Goal: Find contact information: Find contact information

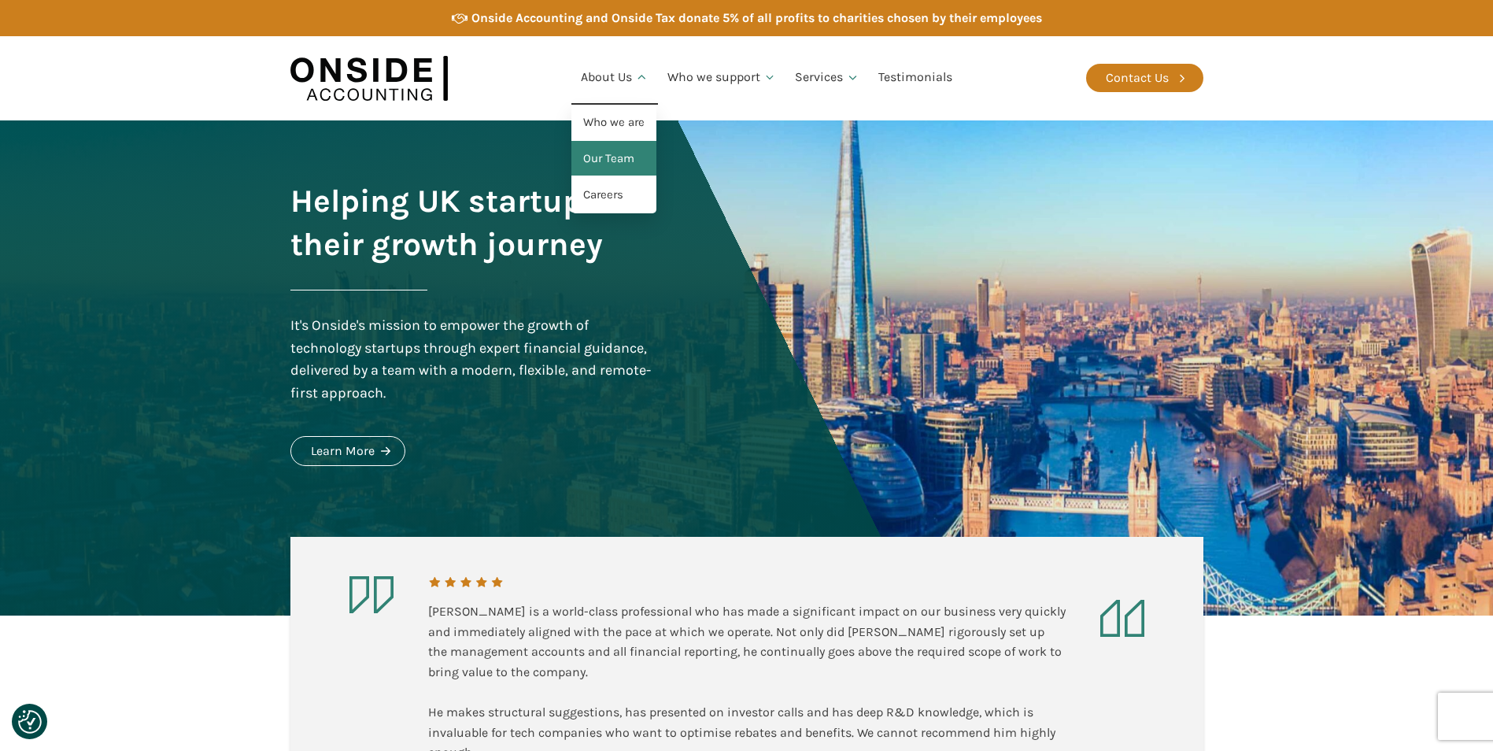
click at [618, 156] on link "Our Team" at bounding box center [613, 159] width 85 height 36
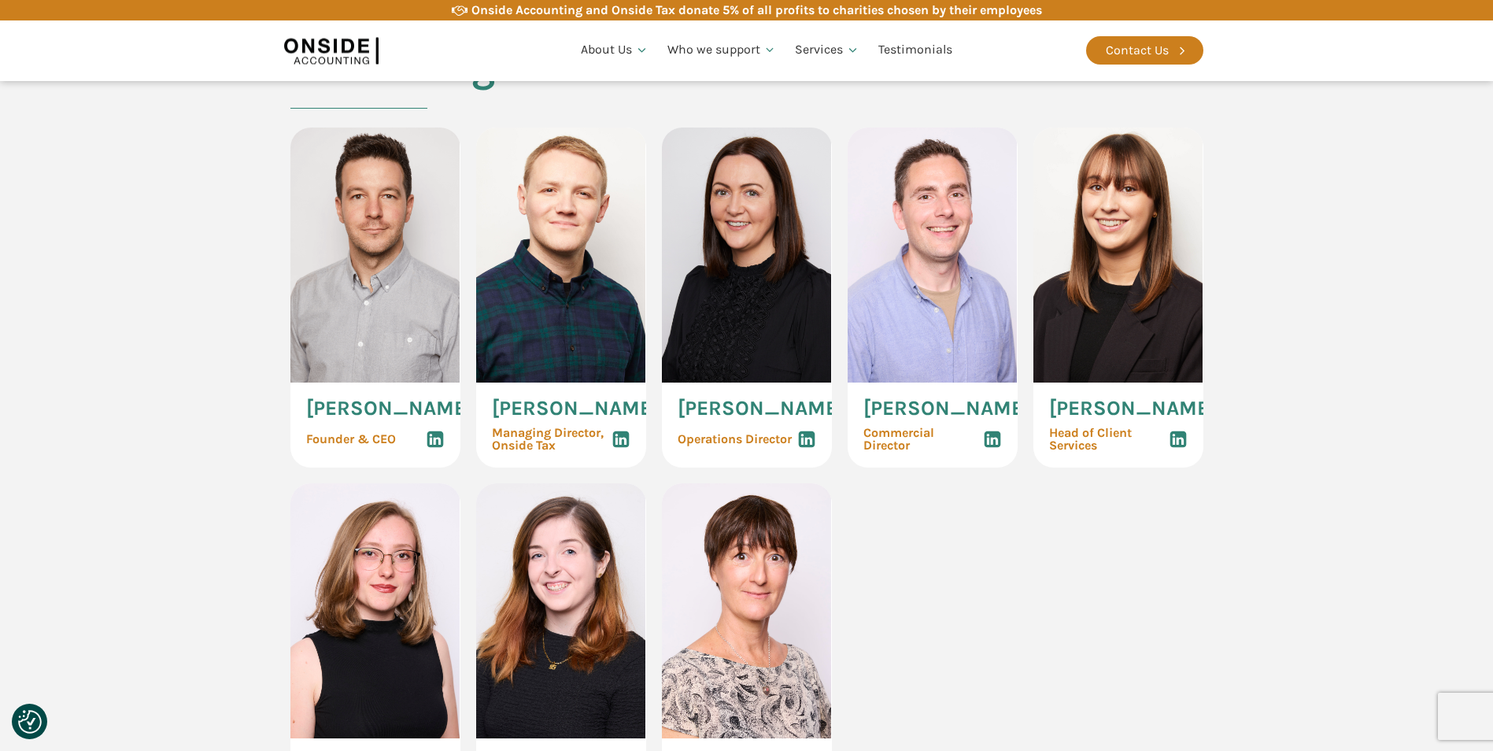
scroll to position [787, 0]
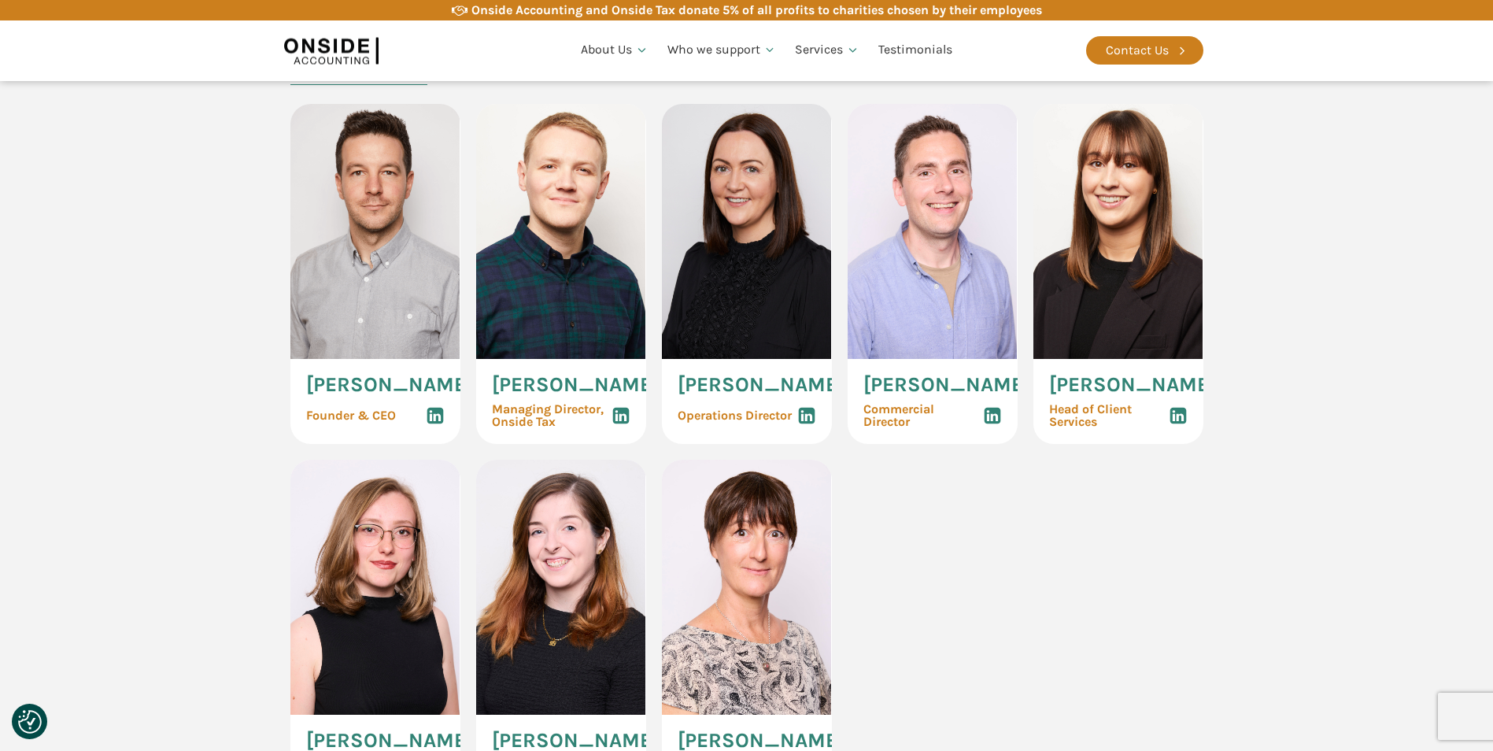
click at [351, 395] on span "[PERSON_NAME]" at bounding box center [389, 385] width 167 height 20
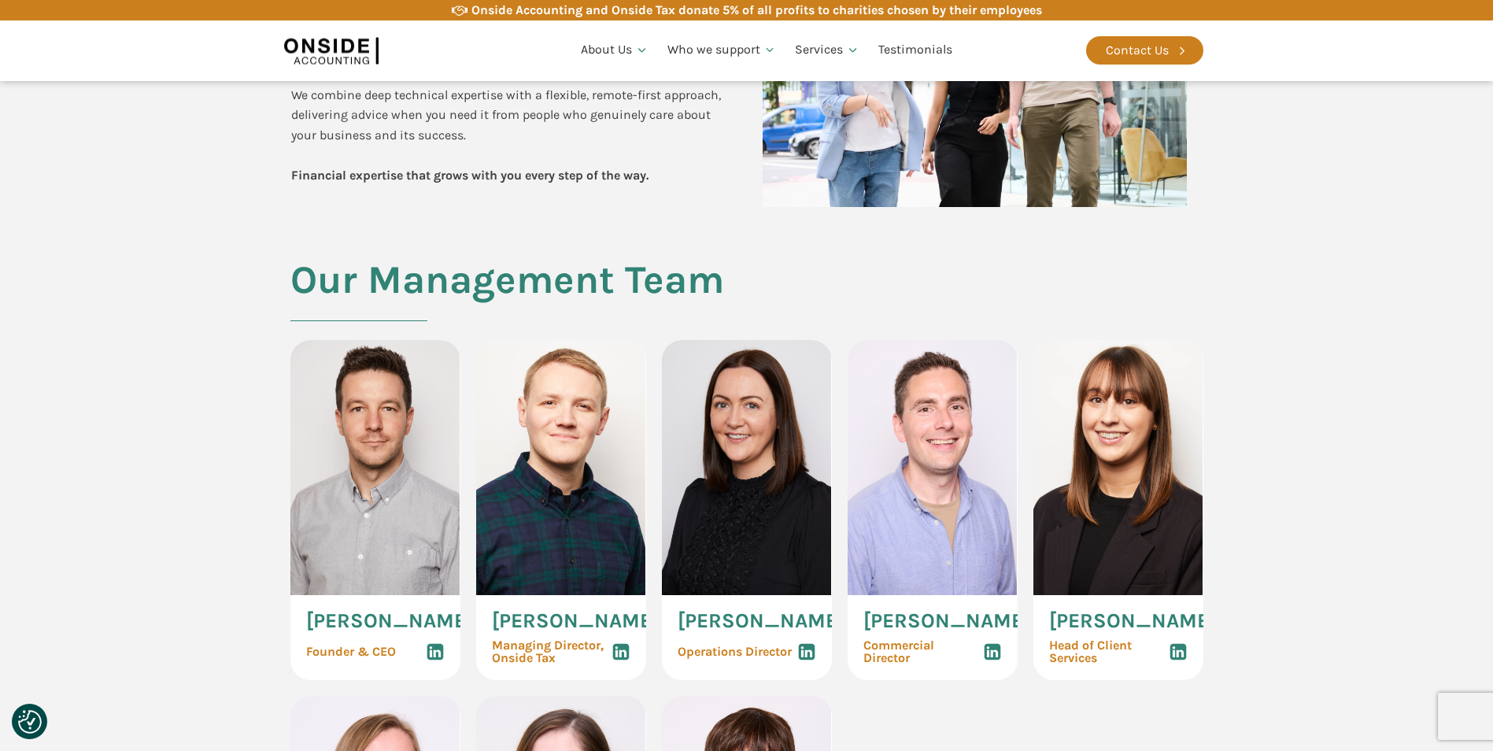
click at [363, 464] on img at bounding box center [375, 467] width 170 height 255
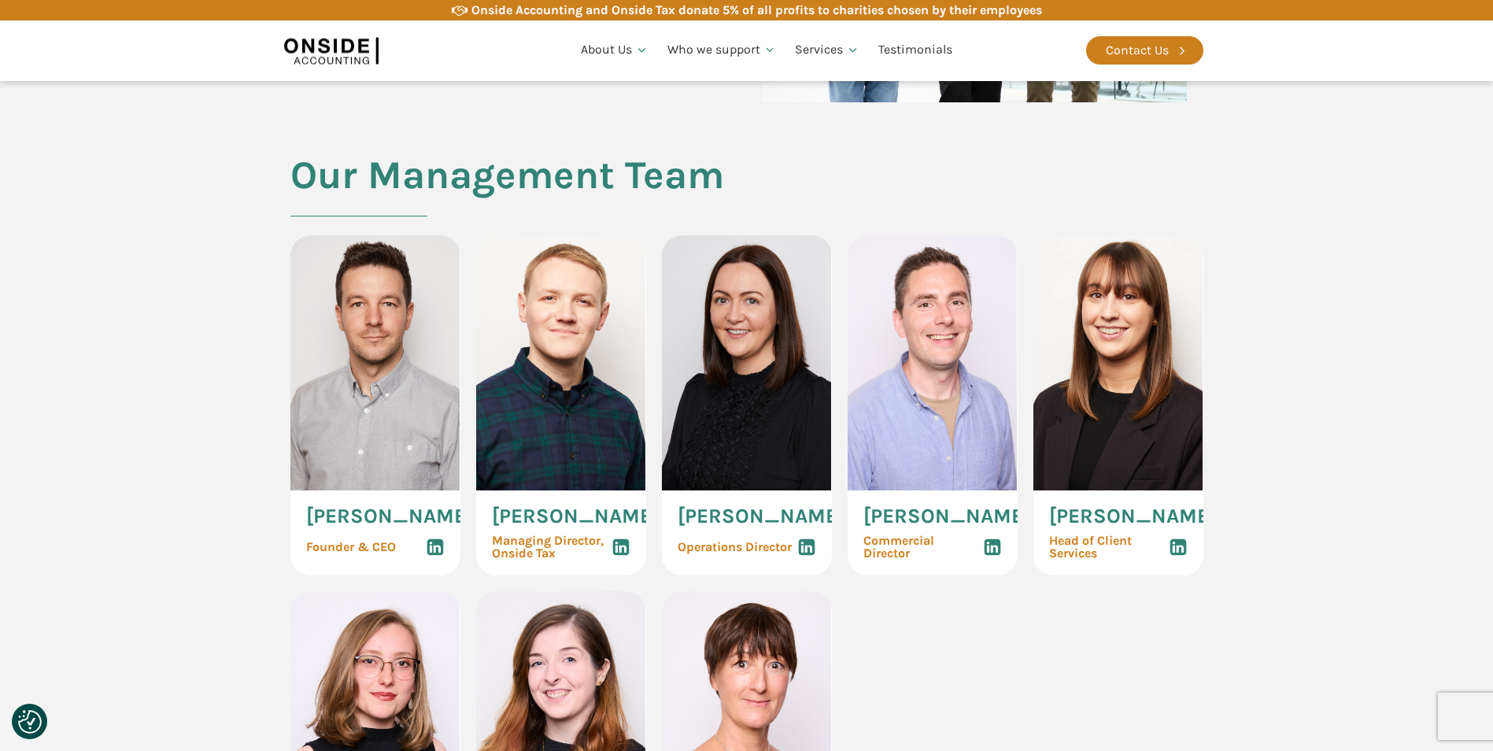
scroll to position [630, 0]
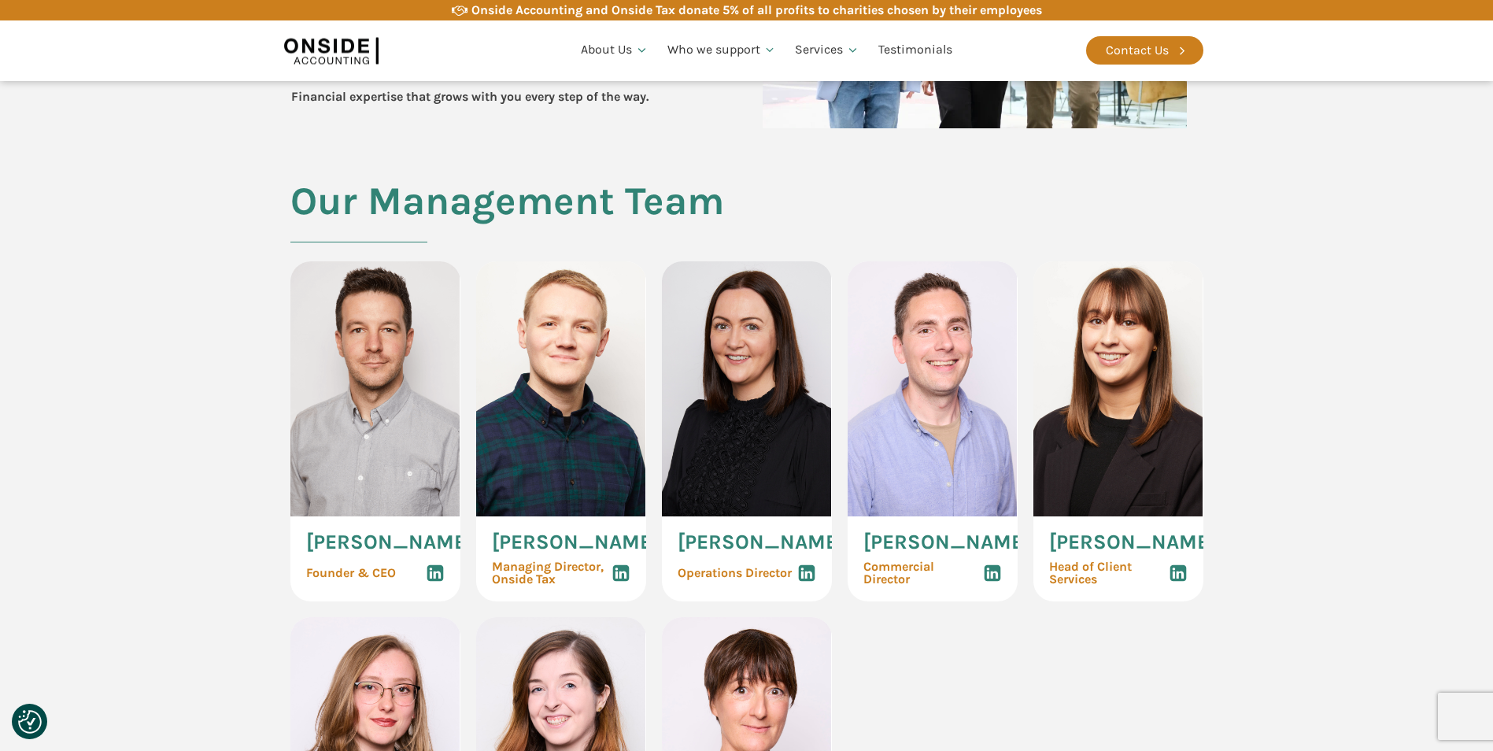
drag, startPoint x: 346, startPoint y: 540, endPoint x: 385, endPoint y: 565, distance: 46.7
click at [385, 565] on div "[PERSON_NAME] Founder & CEO" at bounding box center [375, 558] width 170 height 85
copy span "[PERSON_NAME]"
